Goal: Task Accomplishment & Management: Manage account settings

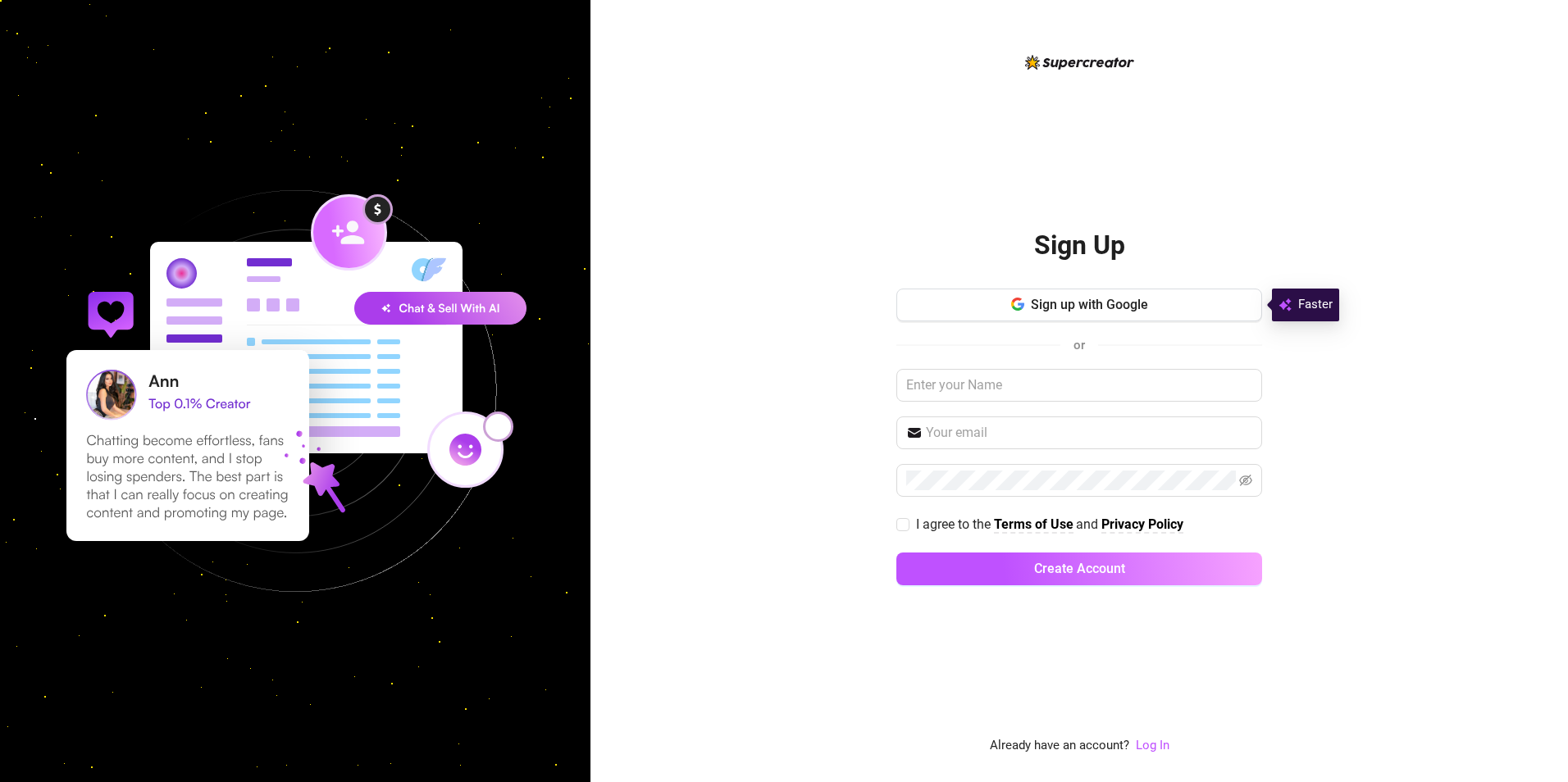
click at [866, 730] on div "Sign Up Sign up with Google or I agree to the Terms of Use and Privacy Policy C…" at bounding box center [1079, 391] width 977 height 782
click at [1154, 745] on link "Log In" at bounding box center [1152, 745] width 33 height 15
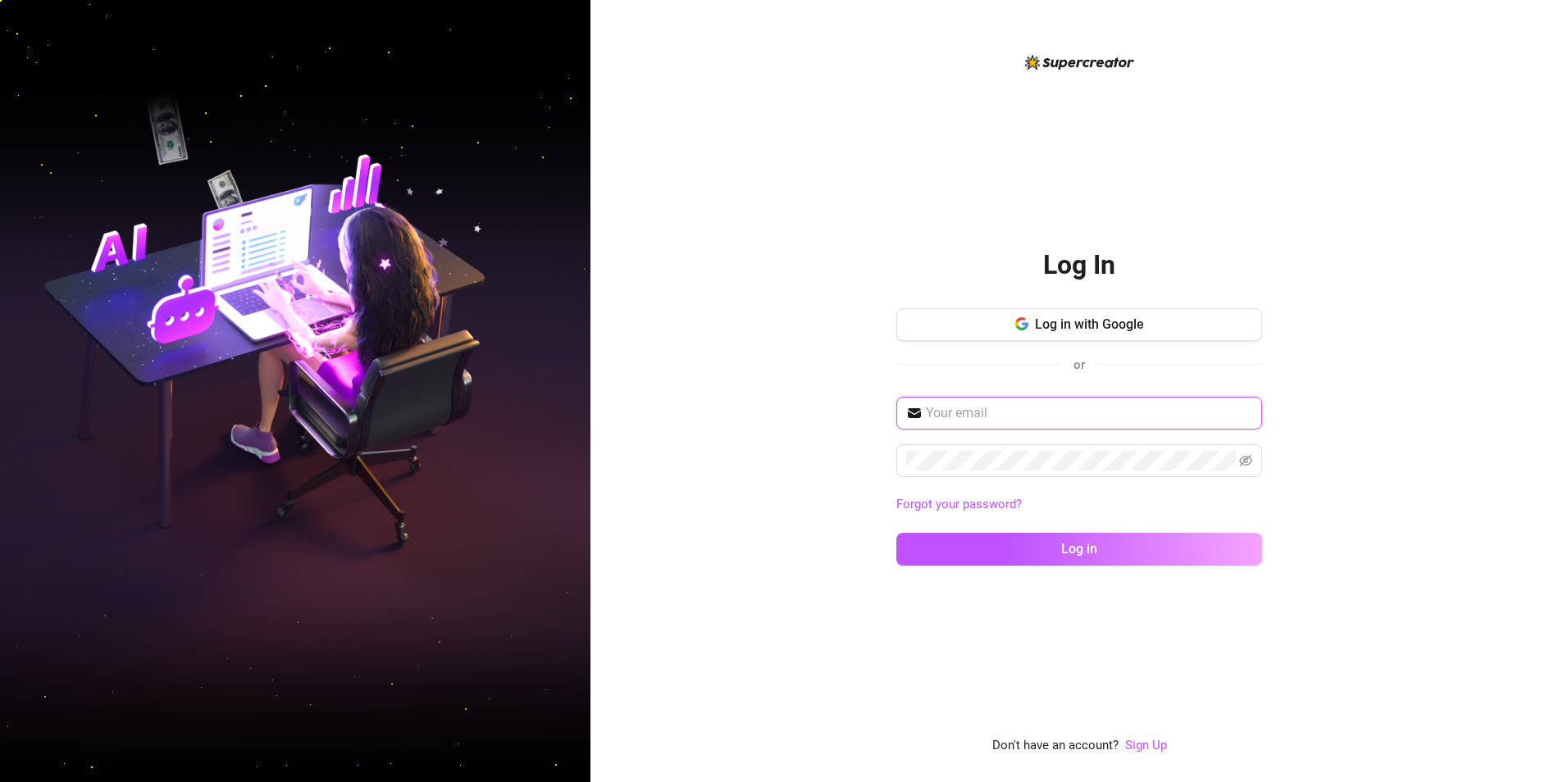
click at [1075, 403] on input "text" at bounding box center [1089, 413] width 326 height 20
click at [1049, 449] on span at bounding box center [1079, 460] width 365 height 32
click at [1054, 398] on span at bounding box center [1079, 413] width 365 height 32
click at [1057, 408] on input "text" at bounding box center [1089, 413] width 326 height 20
type input "calebkassam@gmail.com"
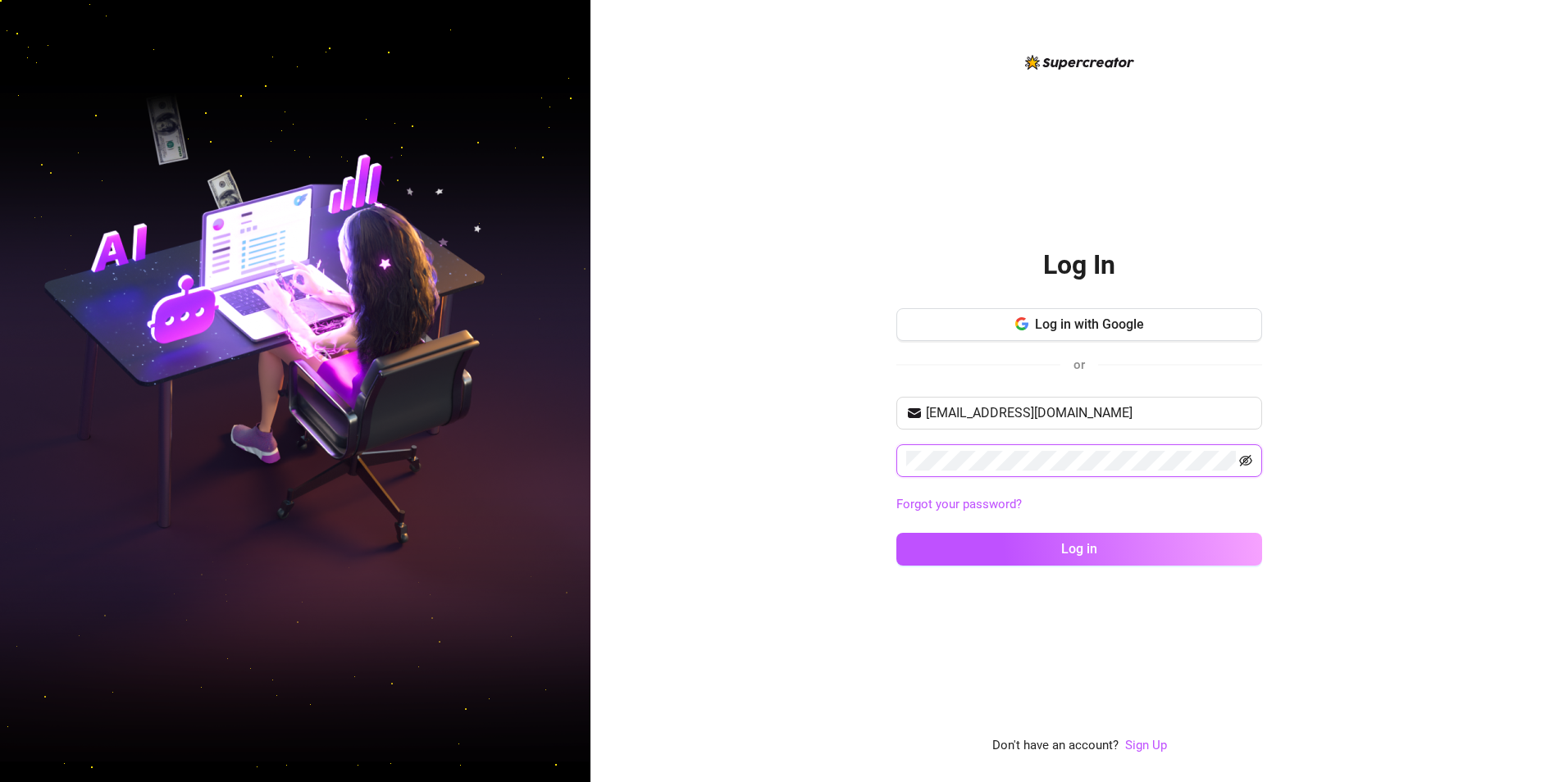
click at [1248, 457] on icon "eye-invisible" at bounding box center [1245, 461] width 13 height 12
click at [1177, 542] on button "Log in" at bounding box center [1079, 548] width 365 height 32
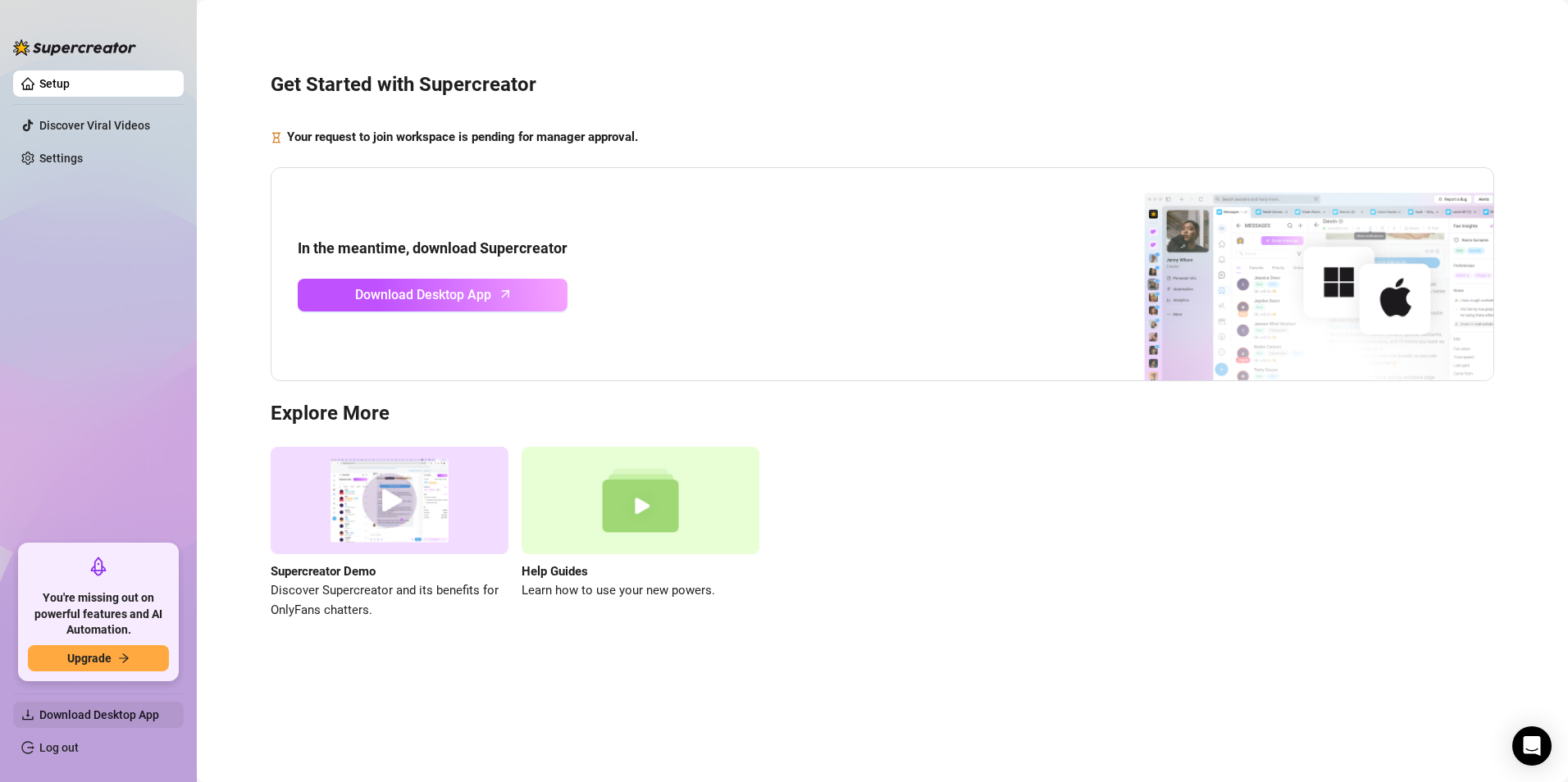
click at [136, 711] on span "Download Desktop App" at bounding box center [99, 715] width 120 height 13
click at [82, 151] on link "Settings" at bounding box center [61, 158] width 43 height 13
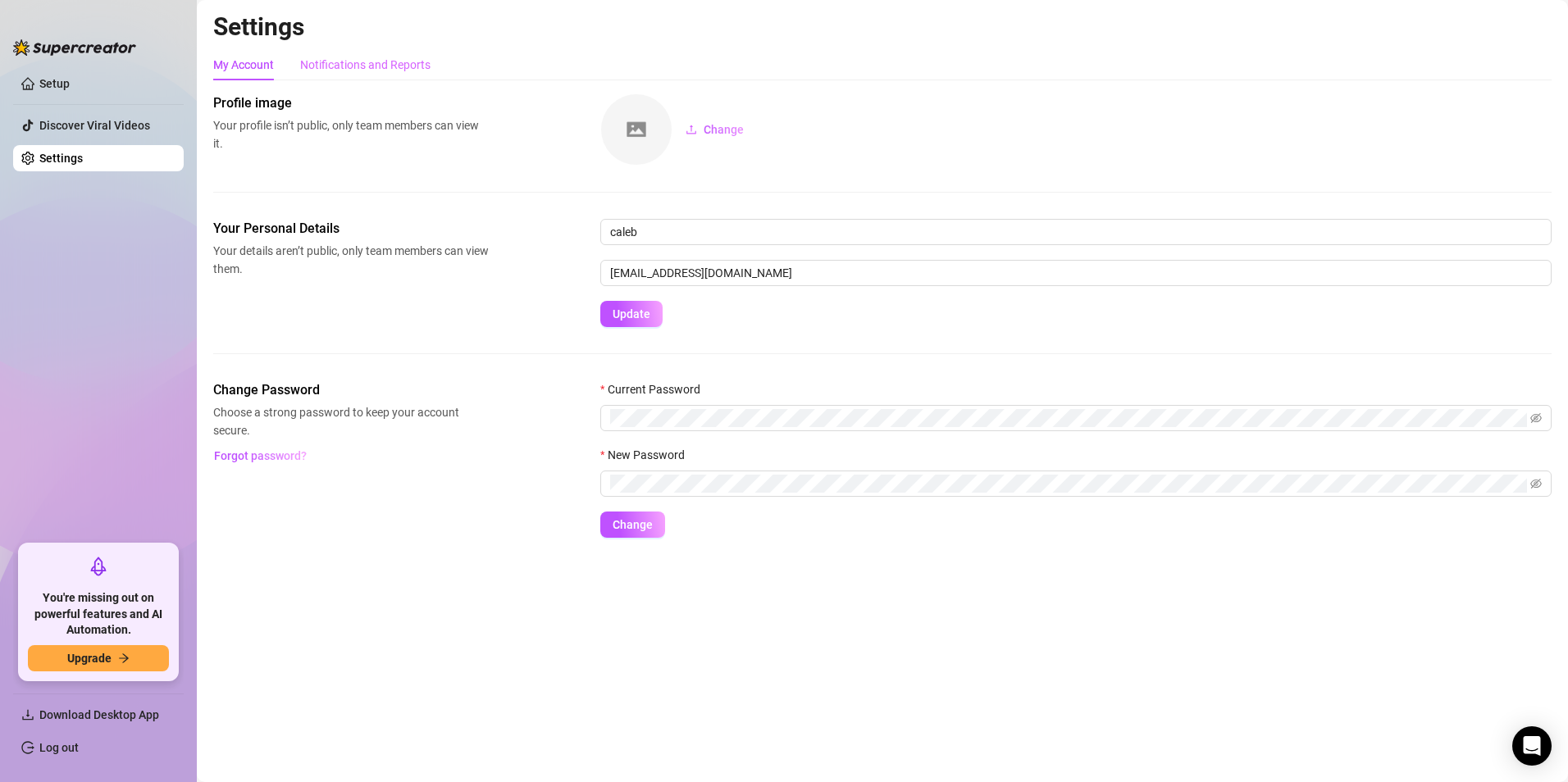
click at [348, 55] on div "Notifications and Reports" at bounding box center [365, 64] width 131 height 31
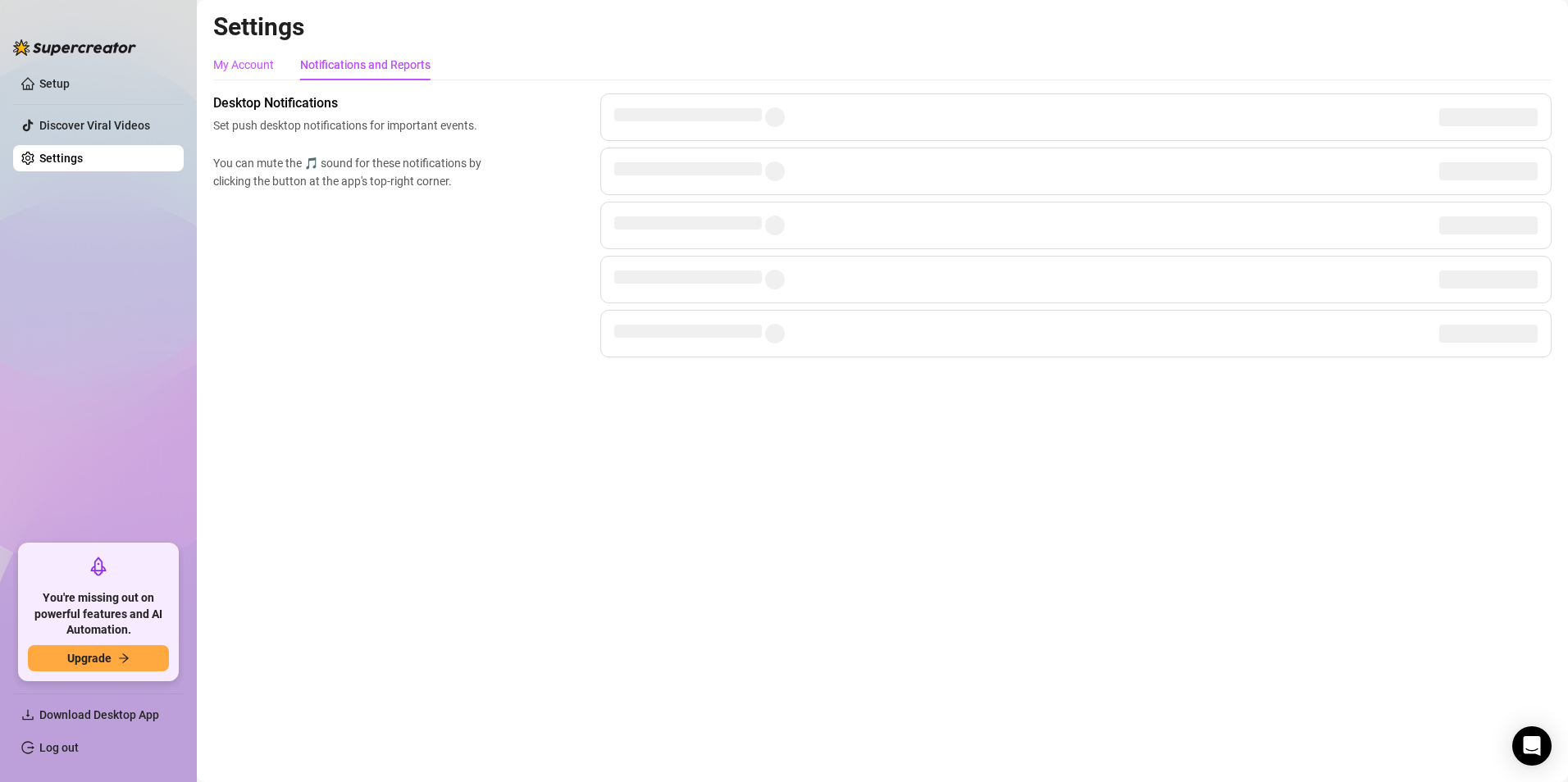
click at [241, 66] on div "My Account" at bounding box center [243, 65] width 61 height 18
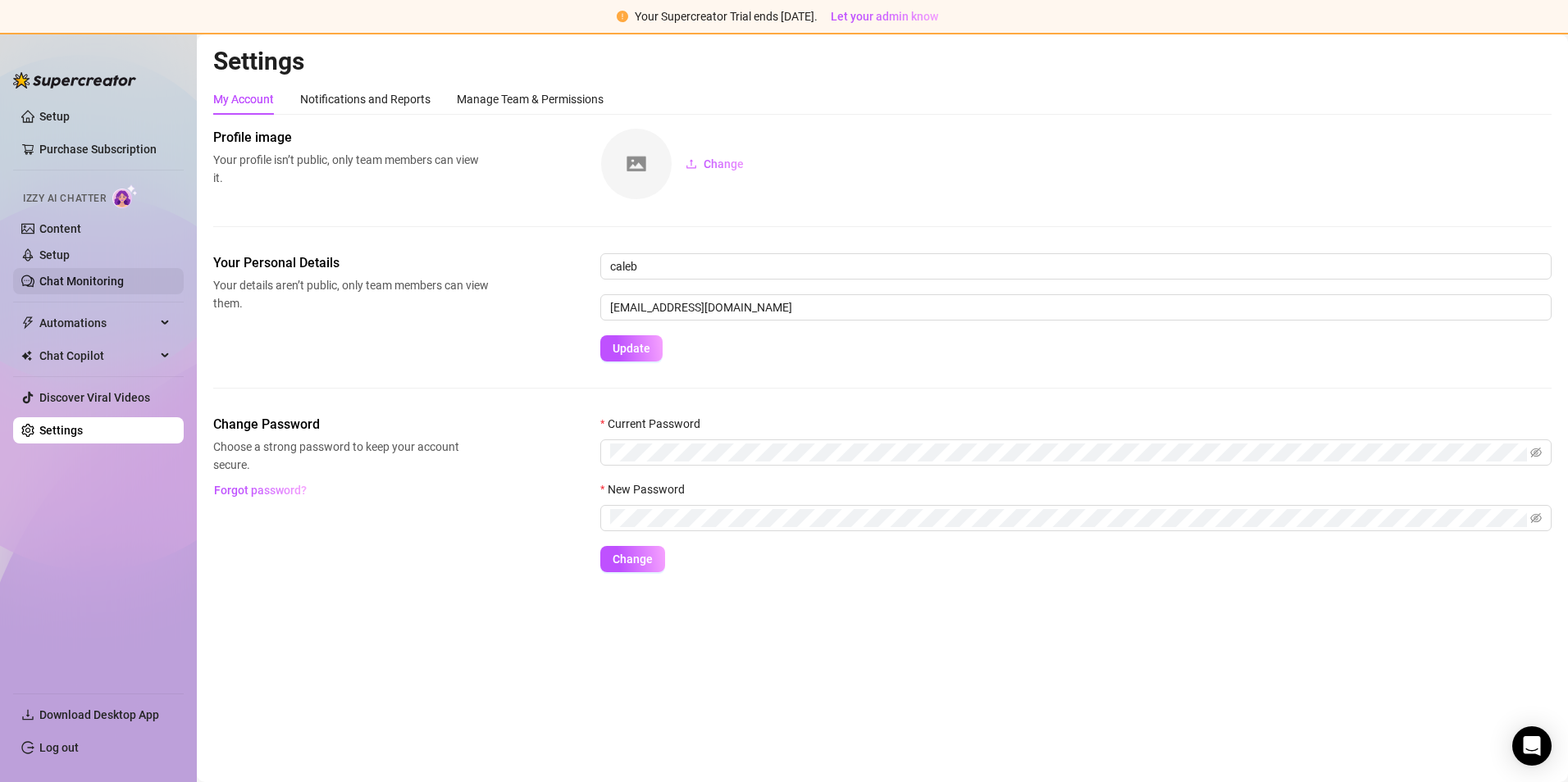
click at [119, 275] on link "Chat Monitoring" at bounding box center [81, 281] width 84 height 13
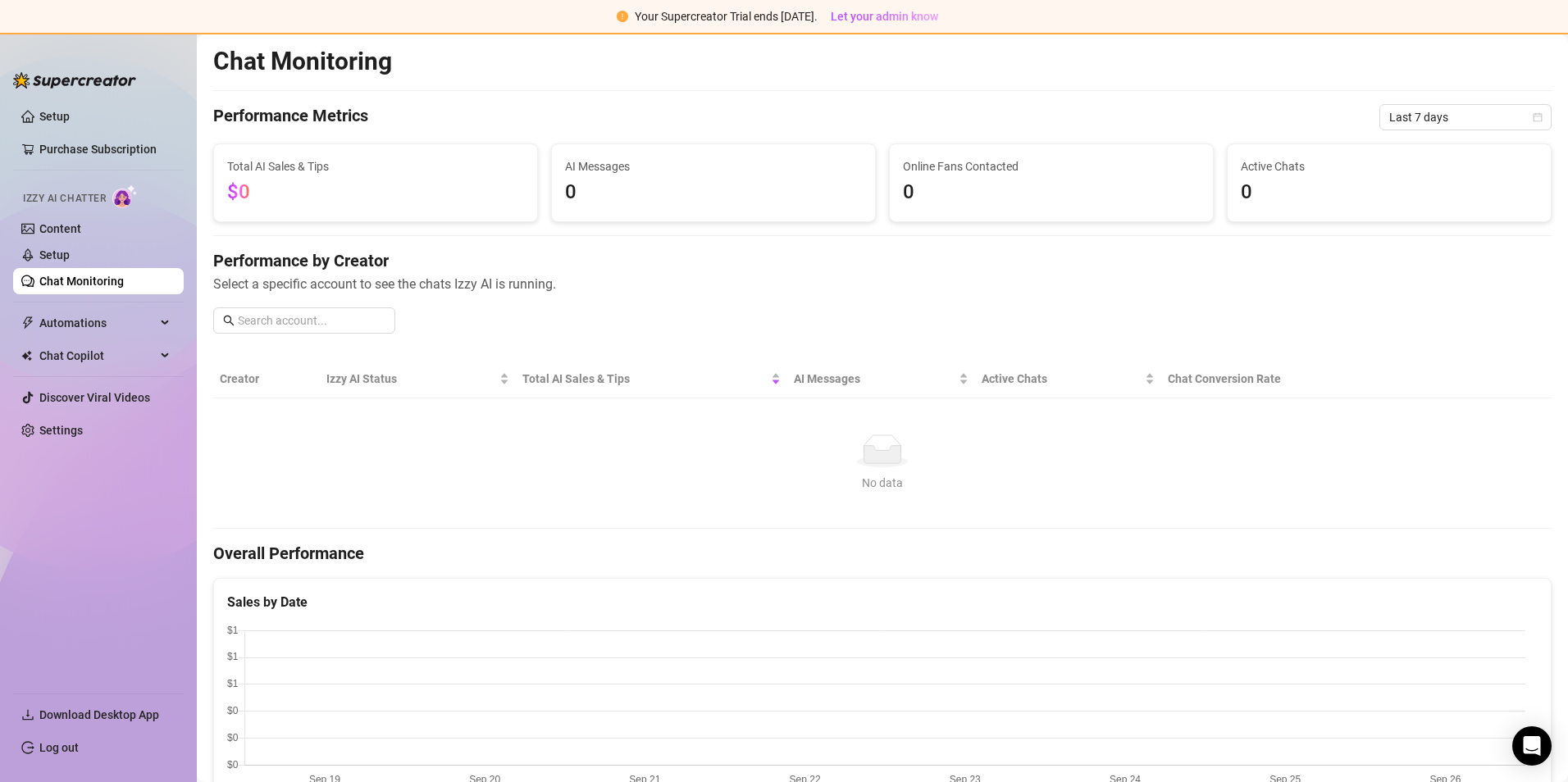
scroll to position [9, 0]
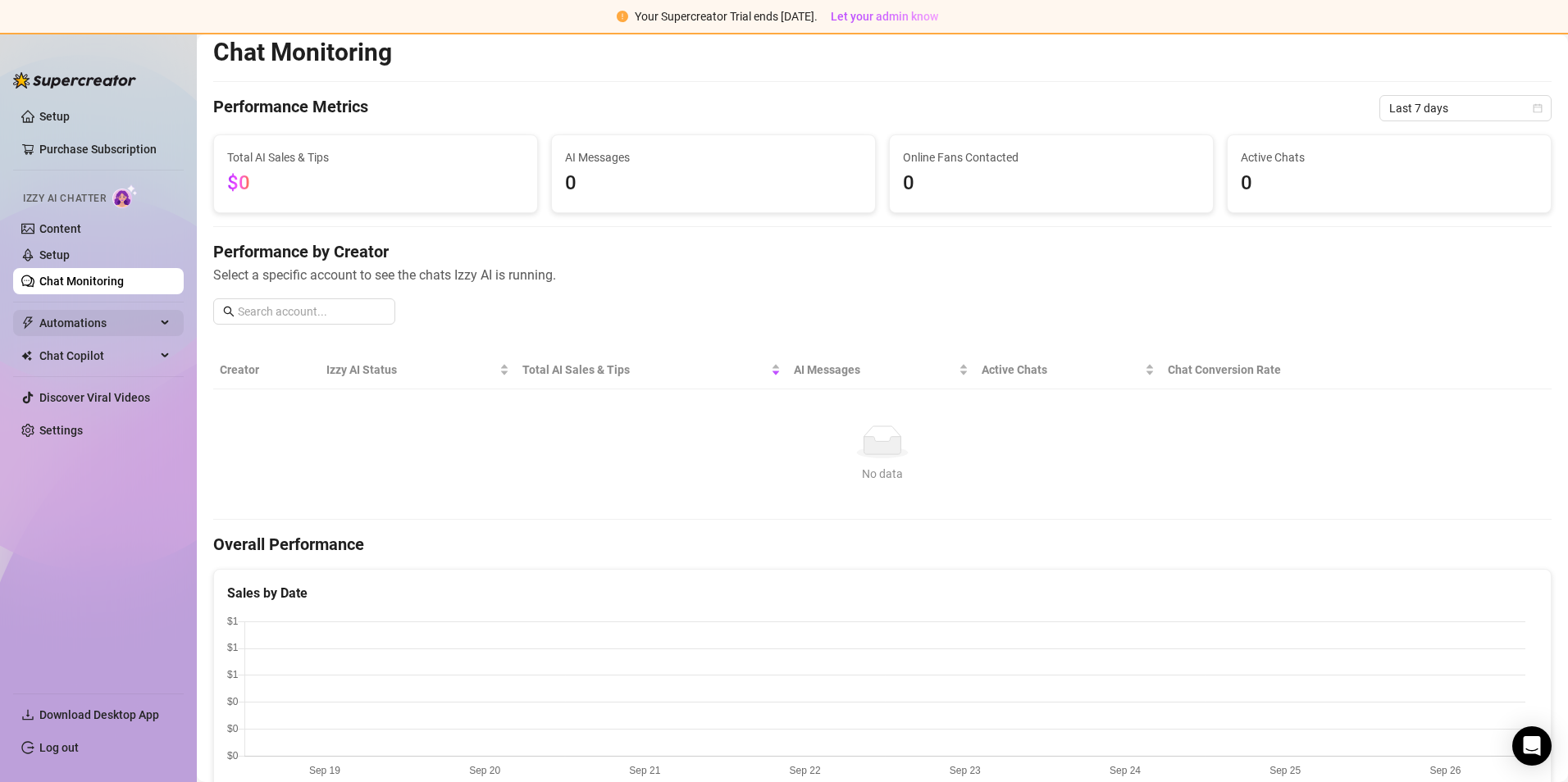
click at [150, 320] on span "Automations" at bounding box center [97, 323] width 117 height 27
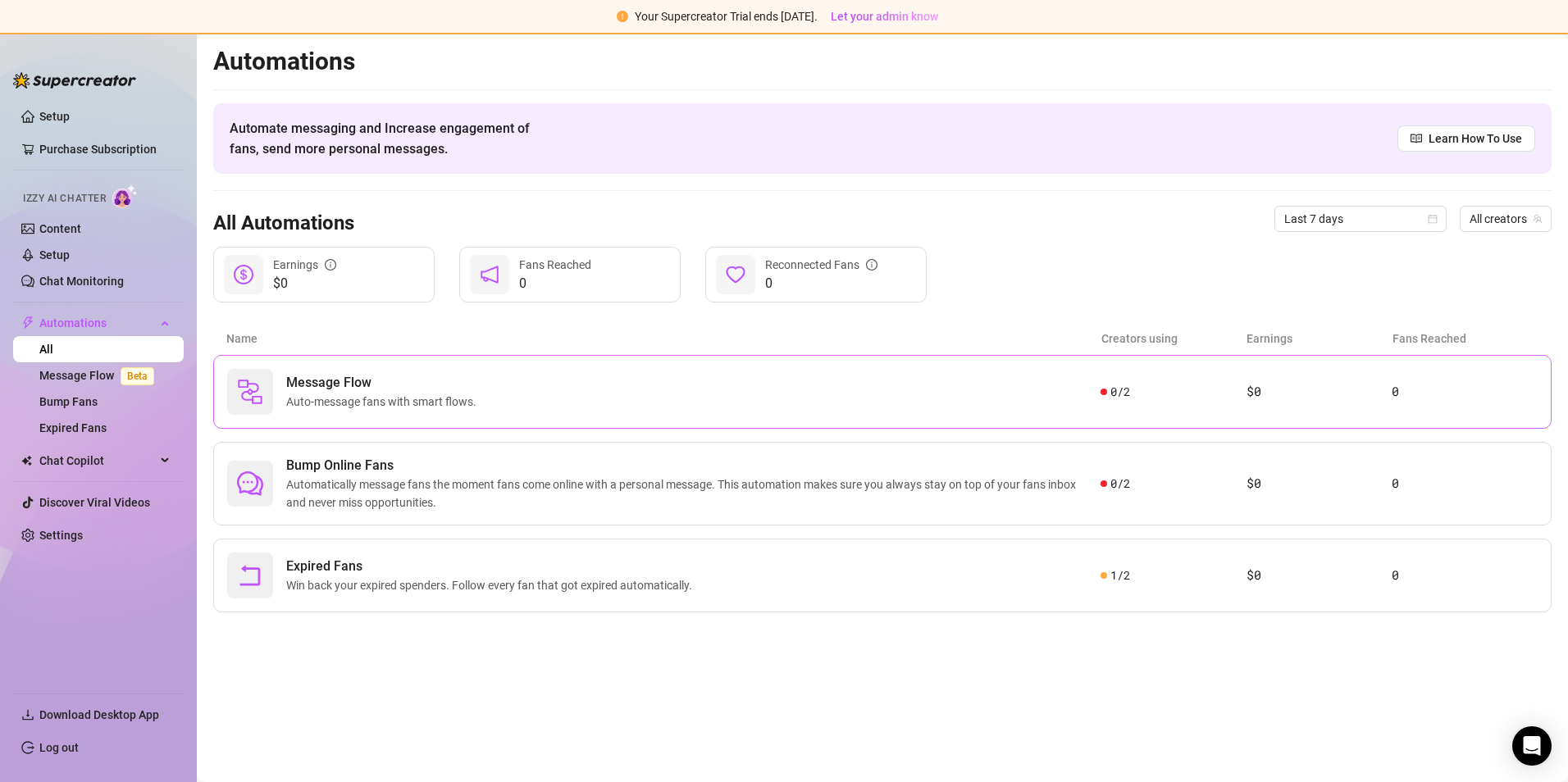
click at [523, 389] on div "Message Flow Auto-message fans with smart flows." at bounding box center [663, 391] width 873 height 46
